Goal: Task Accomplishment & Management: Manage account settings

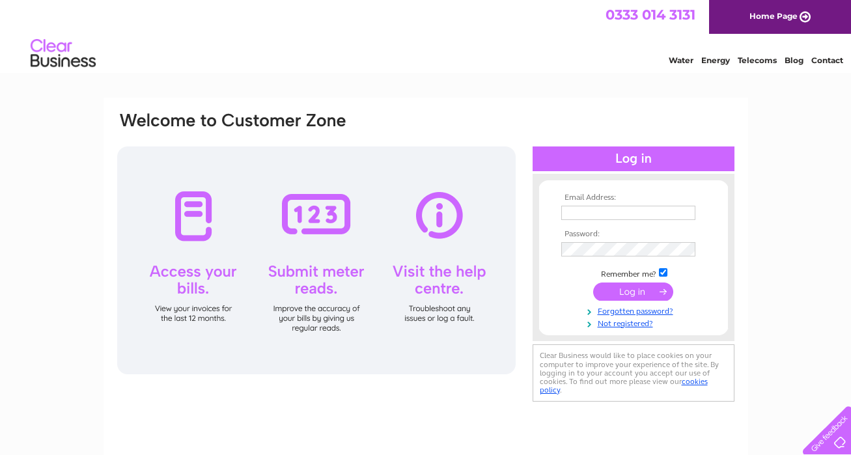
type input "[PERSON_NAME][EMAIL_ADDRESS][DOMAIN_NAME]"
click at [629, 289] on input "submit" at bounding box center [633, 292] width 80 height 18
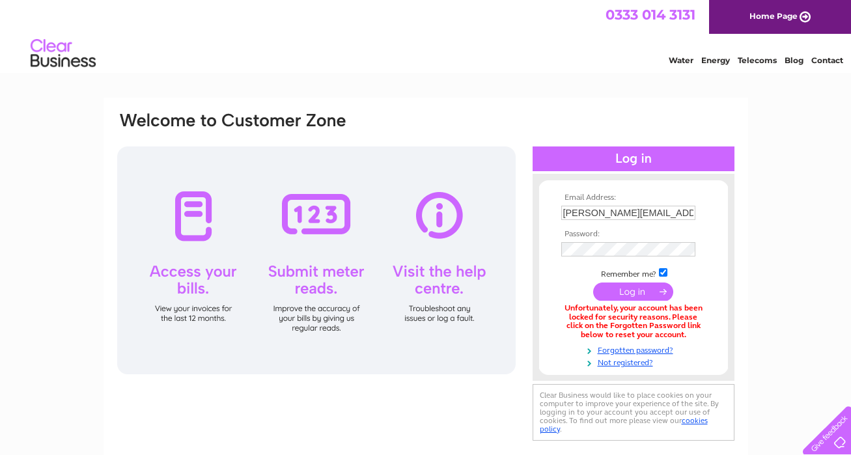
click at [775, 257] on div "Email Address: [PERSON_NAME][EMAIL_ADDRESS][DOMAIN_NAME] Password: Forgotten pa…" at bounding box center [425, 392] width 851 height 588
click at [539, 76] on html "0333 014 3131 Home Page Water Energy Telecoms Blog Contact" at bounding box center [425, 38] width 851 height 76
click at [833, 433] on div at bounding box center [824, 427] width 53 height 53
click at [632, 292] on input "submit" at bounding box center [633, 292] width 80 height 18
